Goal: Information Seeking & Learning: Find specific fact

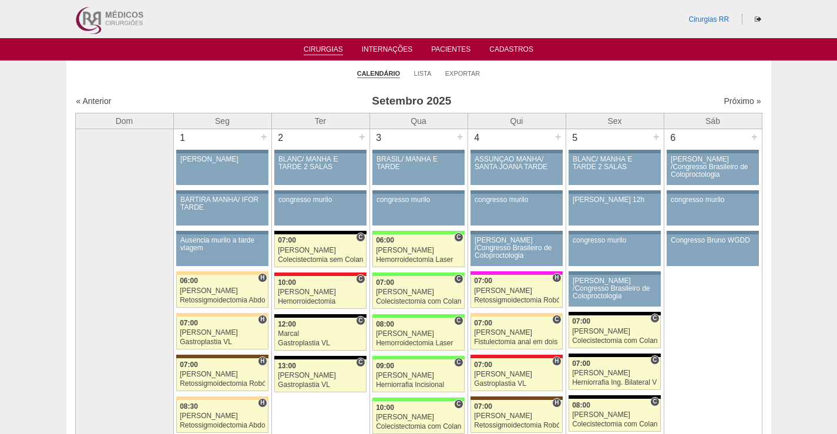
scroll to position [705, 0]
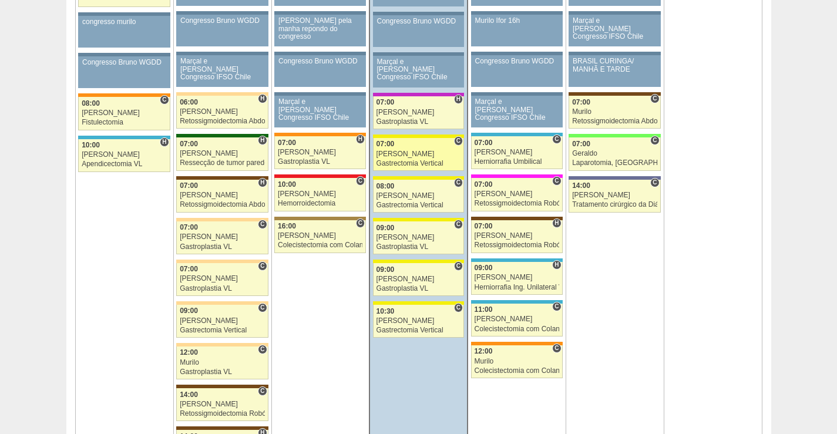
click at [417, 157] on div "Paulo Regina" at bounding box center [419, 154] width 85 height 8
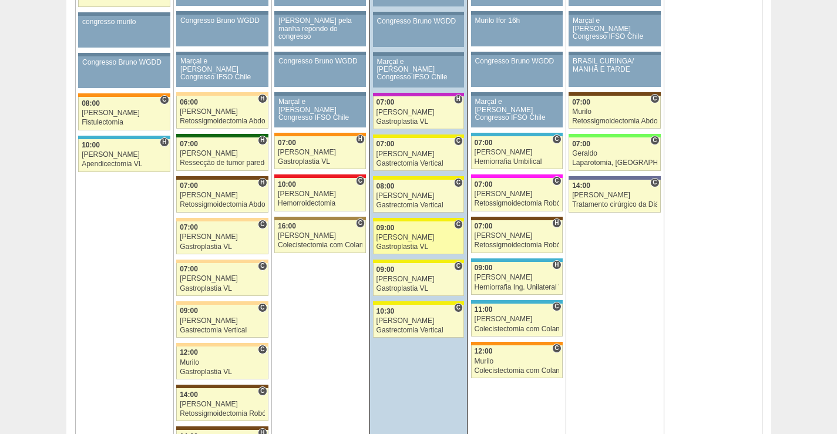
scroll to position [705, 0]
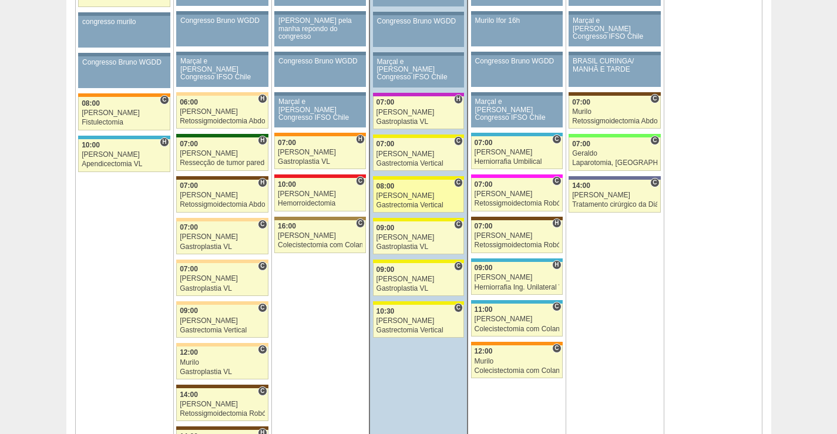
click at [404, 196] on div "[PERSON_NAME]" at bounding box center [419, 196] width 85 height 8
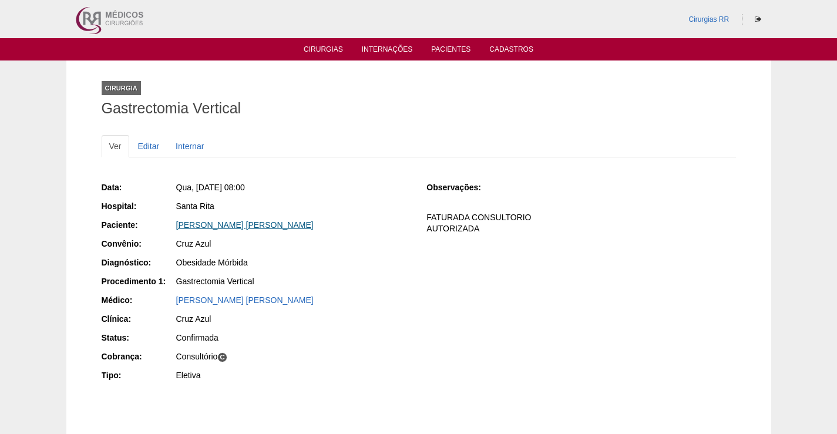
click at [236, 222] on link "Karen Helena da Costa" at bounding box center [244, 224] width 137 height 9
drag, startPoint x: 292, startPoint y: 232, endPoint x: 167, endPoint y: 229, distance: 124.6
click at [167, 229] on div "Paciente: Karen Helena da Costa" at bounding box center [256, 226] width 309 height 15
copy div "Paciente: Karen Helena da Costa"
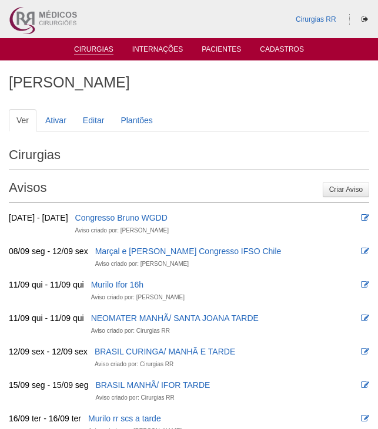
click at [90, 47] on link "Cirurgias" at bounding box center [93, 50] width 39 height 10
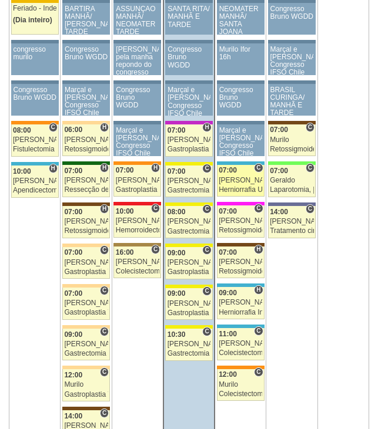
scroll to position [646, 0]
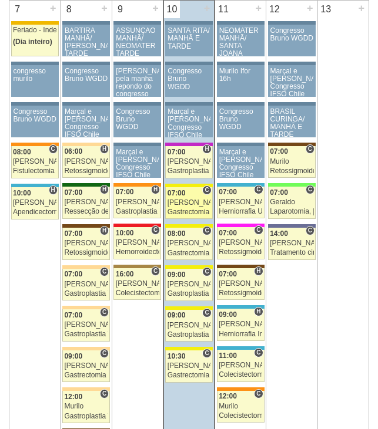
click at [181, 193] on span "07:00" at bounding box center [176, 193] width 18 height 8
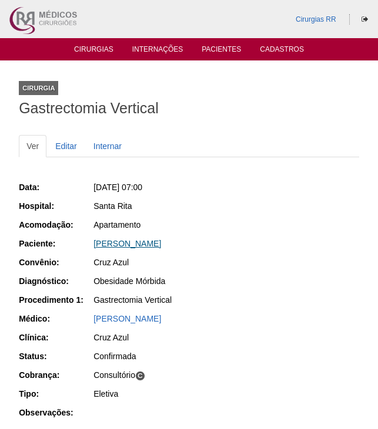
click at [152, 246] on link "[PERSON_NAME]" at bounding box center [127, 243] width 68 height 9
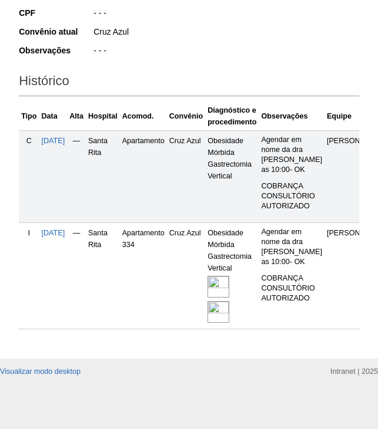
scroll to position [308, 0]
click at [224, 276] on img at bounding box center [218, 287] width 22 height 22
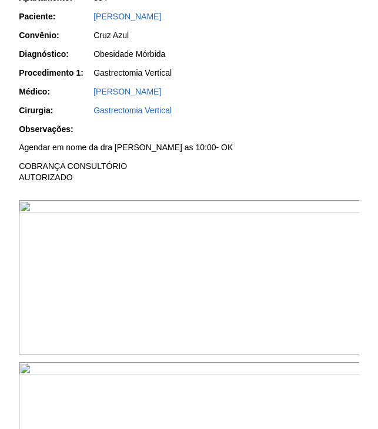
scroll to position [411, 0]
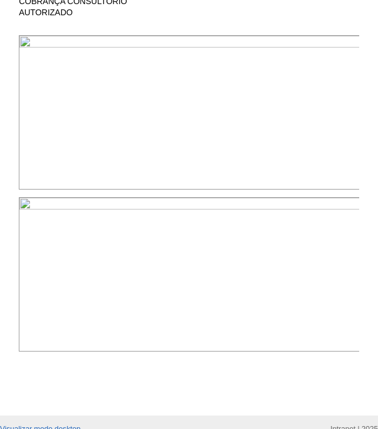
click at [72, 190] on img at bounding box center [189, 112] width 341 height 155
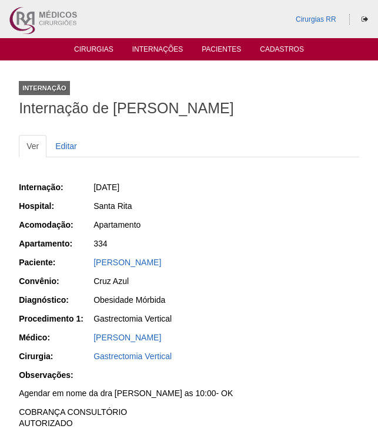
scroll to position [411, 0]
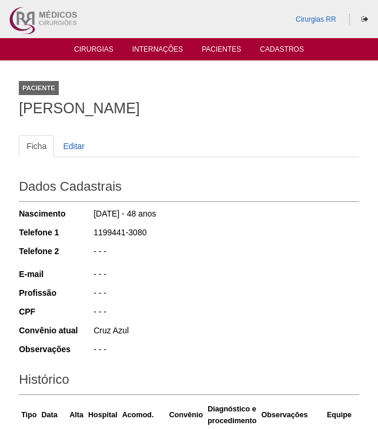
scroll to position [307, 0]
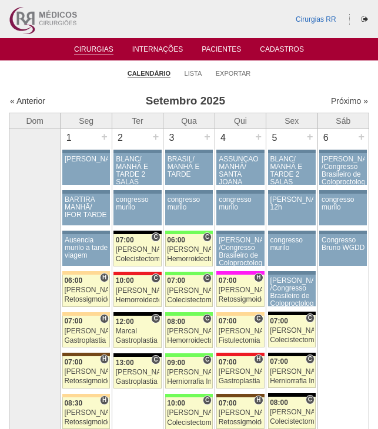
scroll to position [646, 0]
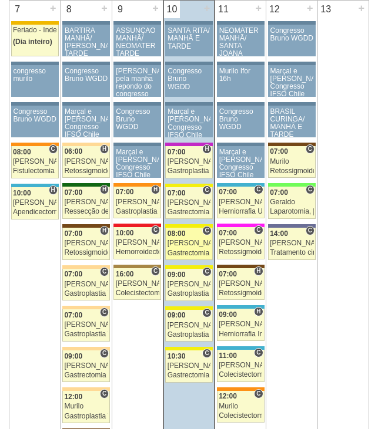
click at [193, 243] on div "[PERSON_NAME]" at bounding box center [188, 244] width 43 height 8
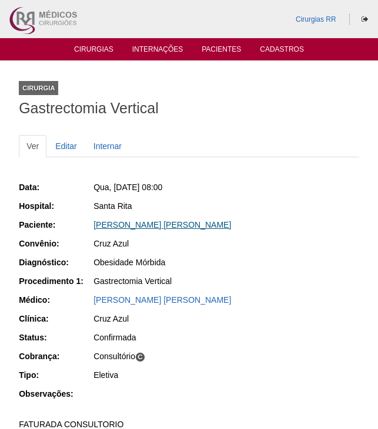
click at [145, 226] on link "[PERSON_NAME]" at bounding box center [161, 224] width 137 height 9
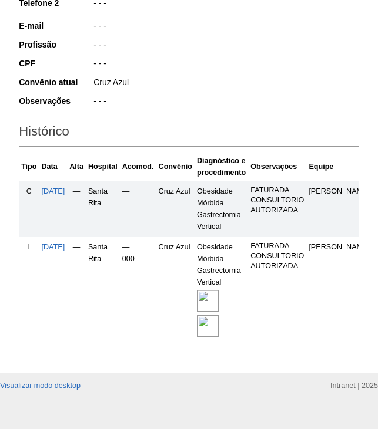
scroll to position [272, 0]
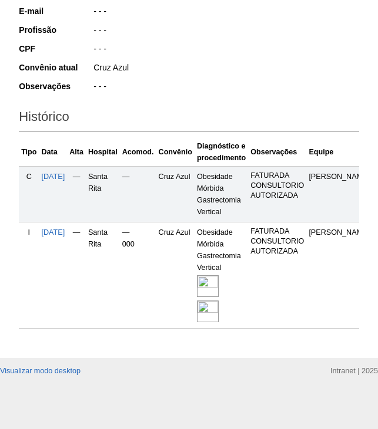
click at [219, 280] on img at bounding box center [208, 287] width 22 height 22
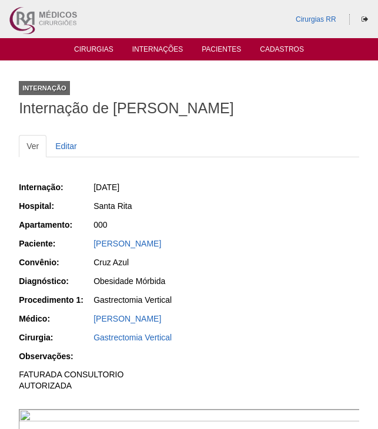
scroll to position [235, 0]
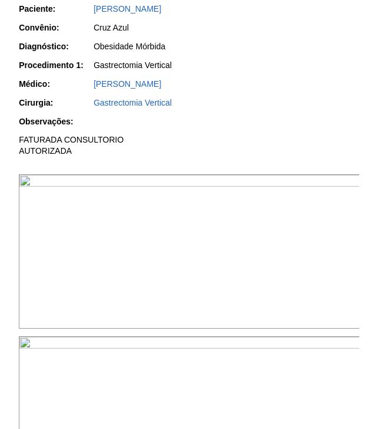
click at [302, 245] on img at bounding box center [189, 252] width 341 height 155
